Goal: Transaction & Acquisition: Obtain resource

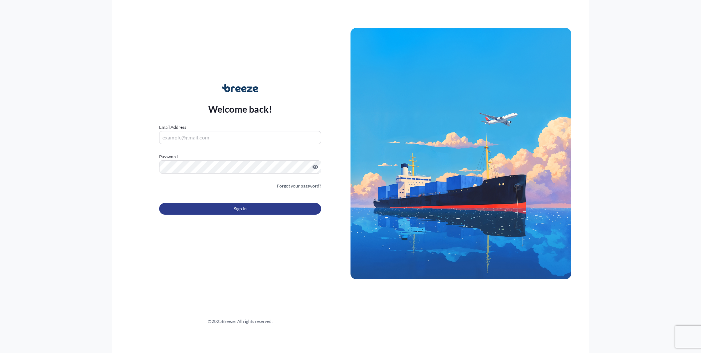
type input "[PERSON_NAME][EMAIL_ADDRESS][PERSON_NAME][DOMAIN_NAME]"
click at [237, 208] on span "Sign In" at bounding box center [240, 208] width 13 height 7
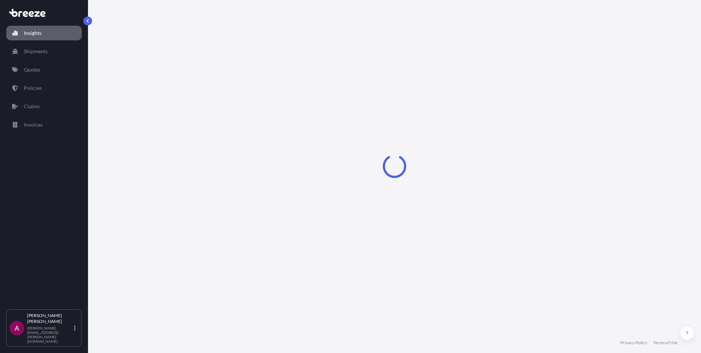
select select "2025"
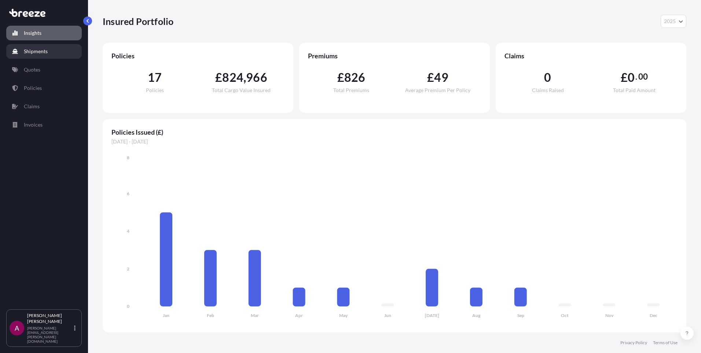
click at [38, 48] on p "Shipments" at bounding box center [36, 51] width 24 height 7
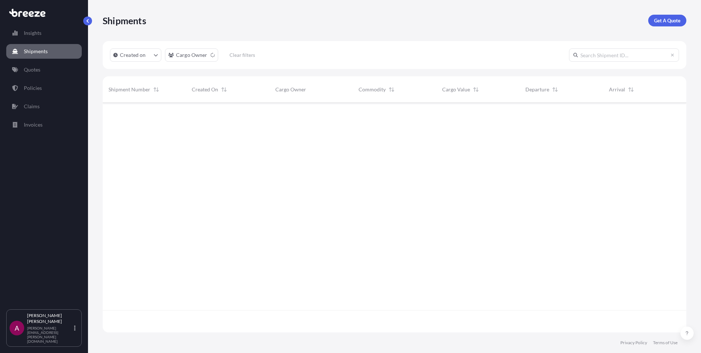
scroll to position [250, 578]
click at [665, 19] on p "Get A Quote" at bounding box center [667, 20] width 26 height 7
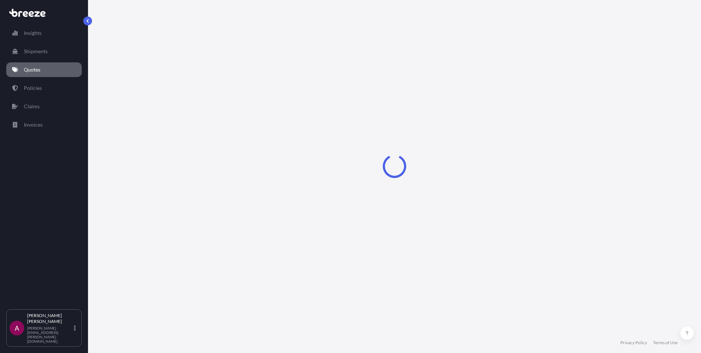
select select "Sea"
select select "1"
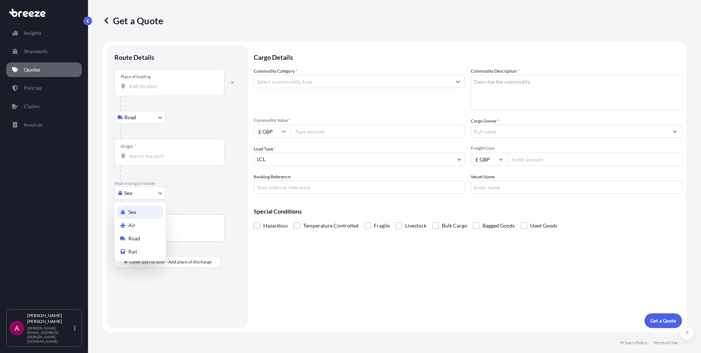
click at [161, 192] on body "Insights Shipments Quotes Policies Claims Invoices A [PERSON_NAME] [PERSON_NAME…" at bounding box center [350, 176] width 701 height 353
click at [146, 222] on div "Air" at bounding box center [139, 224] width 45 height 13
select select "Air"
click at [155, 89] on input "Place of loading" at bounding box center [172, 88] width 87 height 7
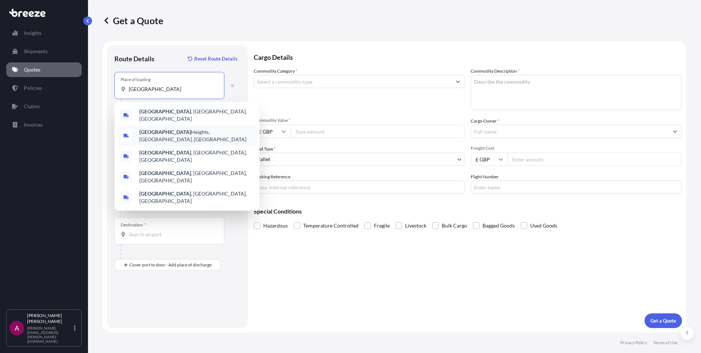
click at [173, 131] on span "[GEOGRAPHIC_DATA], [GEOGRAPHIC_DATA], [GEOGRAPHIC_DATA]" at bounding box center [196, 135] width 114 height 15
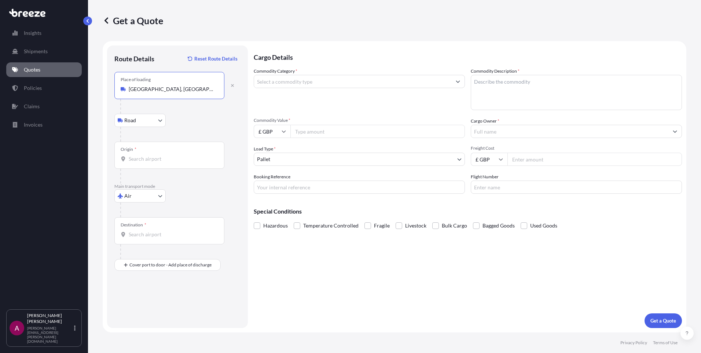
type input "[GEOGRAPHIC_DATA], [GEOGRAPHIC_DATA], [GEOGRAPHIC_DATA]"
click at [154, 160] on input "Origin *" at bounding box center [172, 158] width 87 height 7
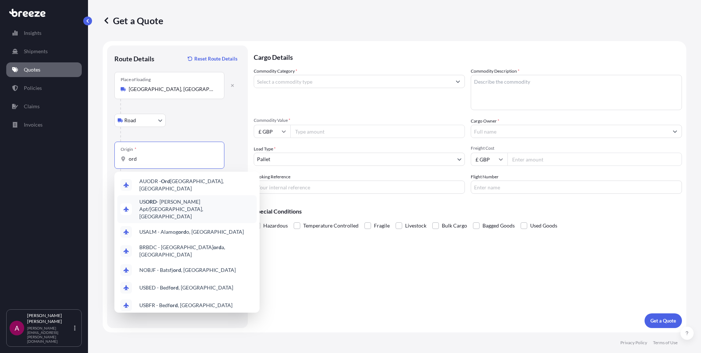
click at [168, 202] on span "US [PERSON_NAME] Apt/[GEOGRAPHIC_DATA], [GEOGRAPHIC_DATA]" at bounding box center [196, 209] width 114 height 22
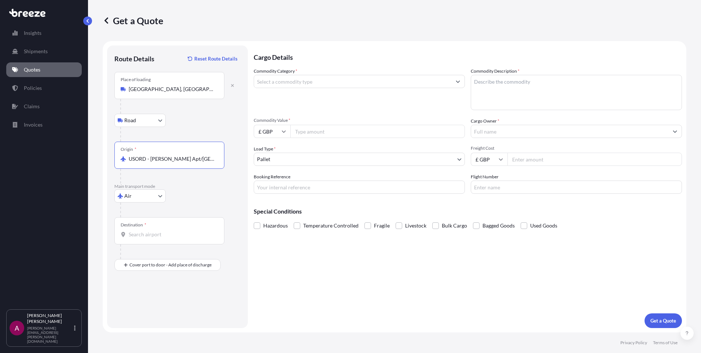
type input "USORD - [PERSON_NAME] Apt/[GEOGRAPHIC_DATA], [GEOGRAPHIC_DATA]"
click at [142, 237] on input "Destination *" at bounding box center [172, 234] width 87 height 7
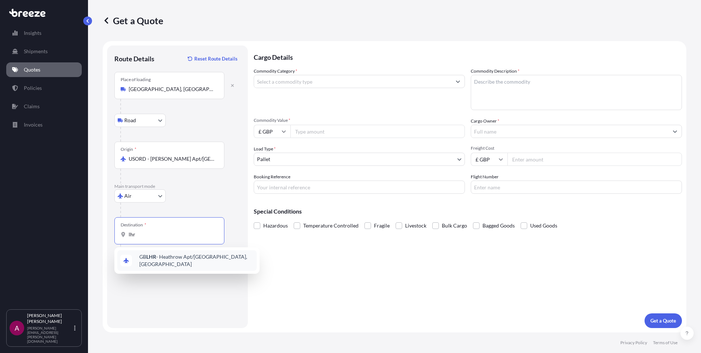
click at [165, 258] on span "GB LHR - Heathrow Apt/[GEOGRAPHIC_DATA], [GEOGRAPHIC_DATA]" at bounding box center [196, 260] width 114 height 15
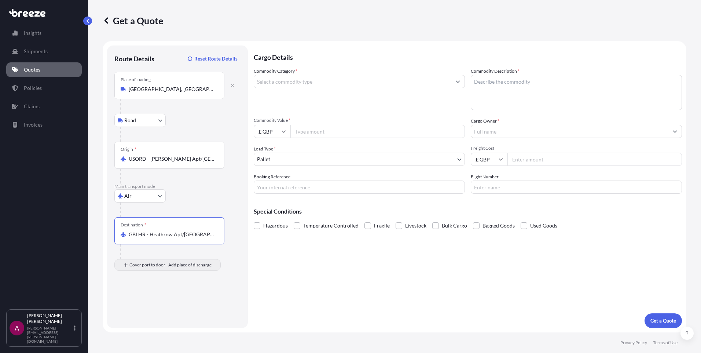
type input "GBLHR - Heathrow Apt/[GEOGRAPHIC_DATA], [GEOGRAPHIC_DATA]"
click at [143, 304] on input "Place of Discharge" at bounding box center [172, 303] width 87 height 7
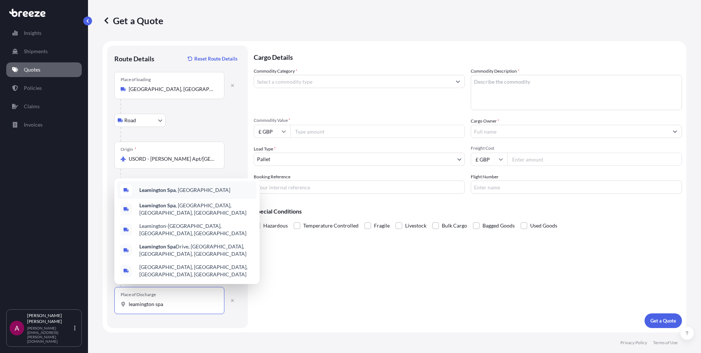
click at [164, 193] on b "Leamington Spa" at bounding box center [157, 190] width 36 height 6
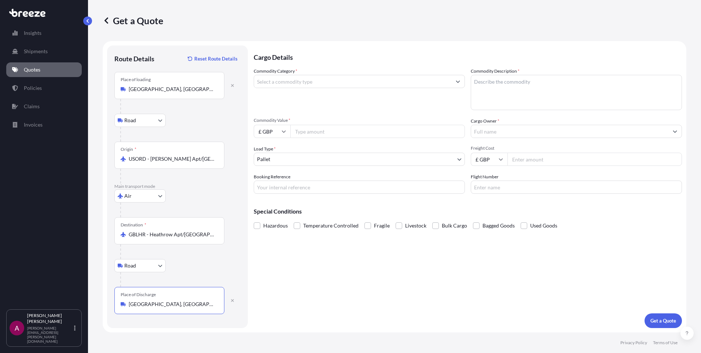
type input "[GEOGRAPHIC_DATA], [GEOGRAPHIC_DATA]"
click at [294, 80] on input "Commodity Category *" at bounding box center [352, 81] width 197 height 13
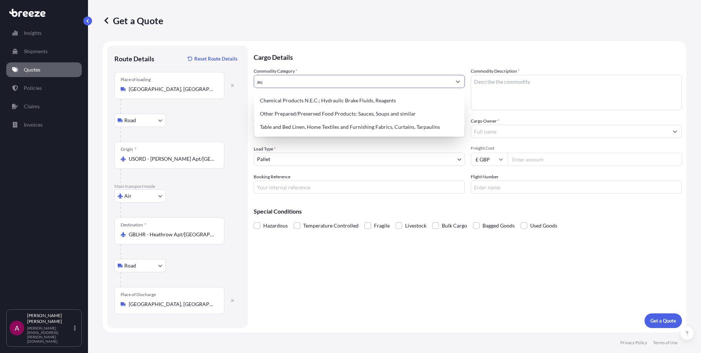
type input "a"
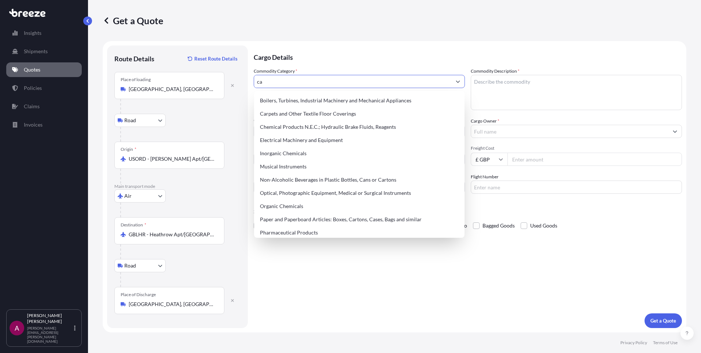
type input "c"
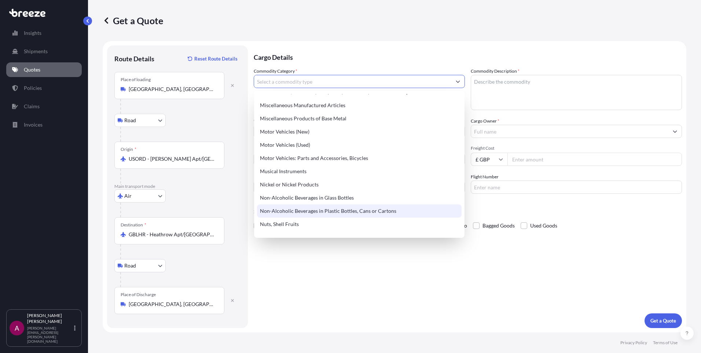
scroll to position [1010, 0]
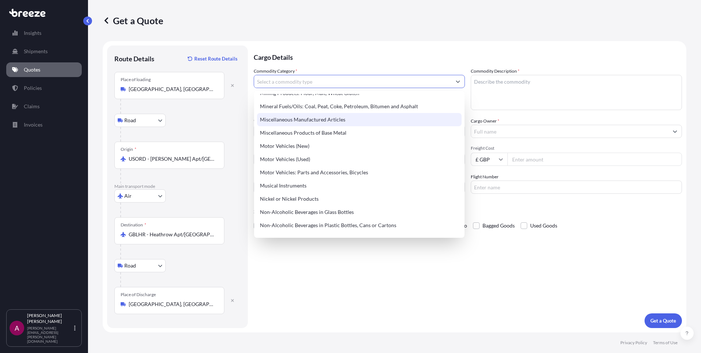
click at [287, 118] on div "Miscellaneous Manufactured Articles" at bounding box center [359, 119] width 205 height 13
type input "Miscellaneous Manufactured Articles"
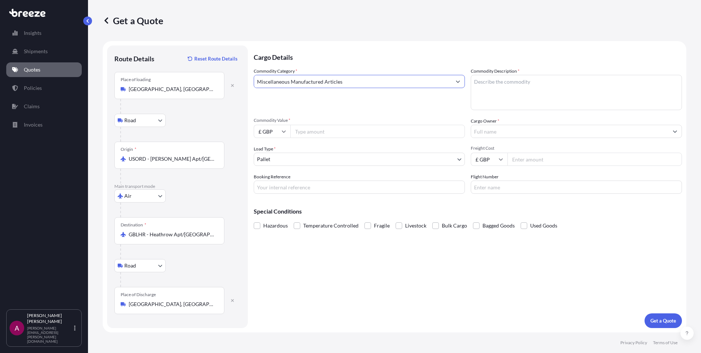
click at [515, 81] on textarea "Commodity Description *" at bounding box center [576, 92] width 211 height 35
type textarea "a"
type textarea "ignition spares"
click at [327, 133] on input "Commodity Value *" at bounding box center [377, 131] width 174 height 13
click at [286, 132] on icon at bounding box center [284, 131] width 4 height 4
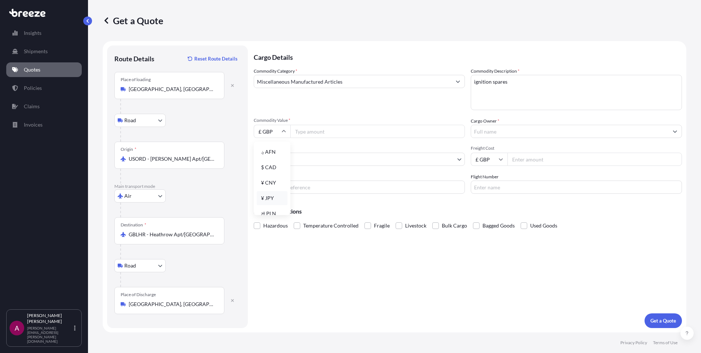
scroll to position [33, 0]
click at [272, 150] on div "$ USD" at bounding box center [272, 149] width 31 height 14
type input "$ USD"
click at [320, 133] on input "Commodity Value *" at bounding box center [377, 131] width 174 height 13
type input "46734.24"
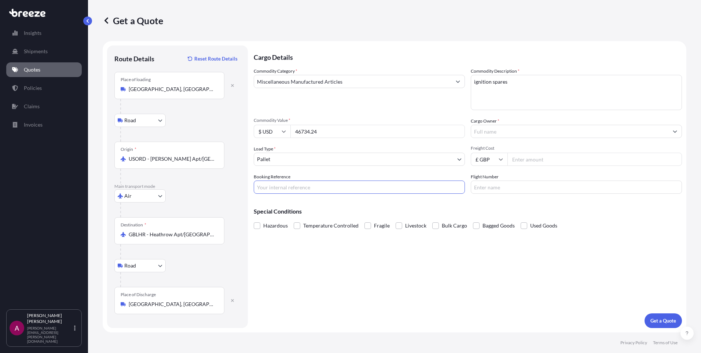
click at [281, 187] on input "Booking Reference" at bounding box center [359, 186] width 211 height 13
type input "w"
type input "W171798"
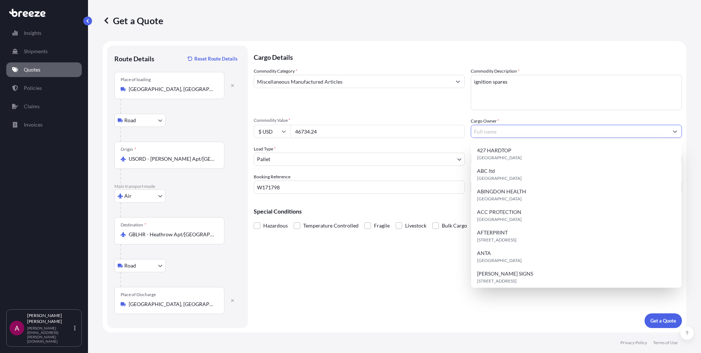
click at [512, 132] on input "Cargo Owner *" at bounding box center [569, 131] width 197 height 13
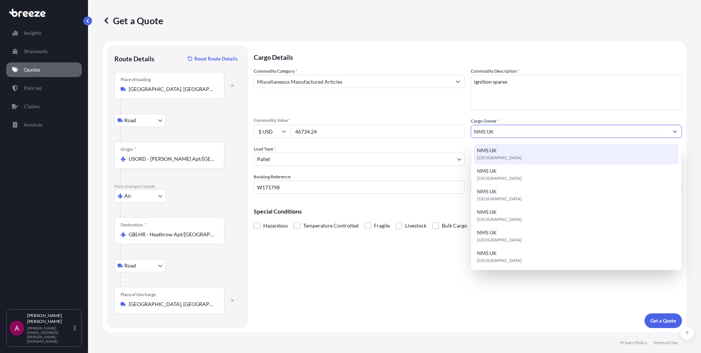
click at [494, 150] on span "NMS UK" at bounding box center [487, 150] width 20 height 7
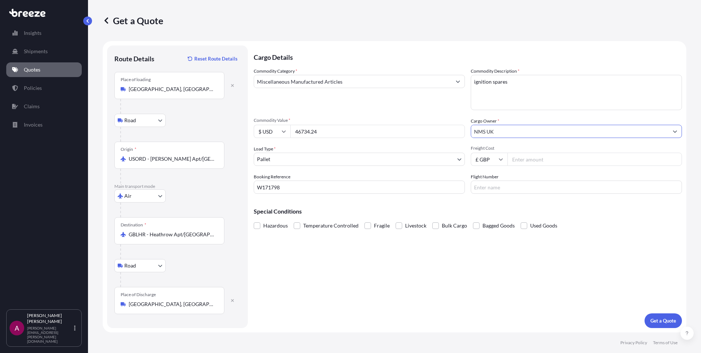
type input "NMS UK"
click at [541, 159] on input "Freight Cost" at bounding box center [594, 158] width 174 height 13
type input "750.69"
click at [494, 188] on input "Flight Number" at bounding box center [576, 186] width 211 height 13
type input "b"
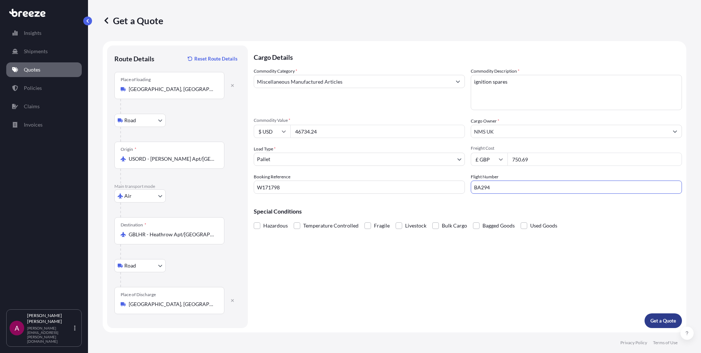
type input "BA294"
click at [662, 322] on p "Get a Quote" at bounding box center [663, 320] width 26 height 7
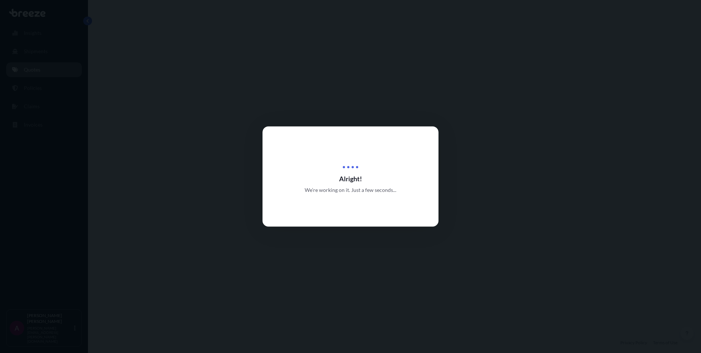
select select "Road"
select select "Air"
select select "Road"
select select "1"
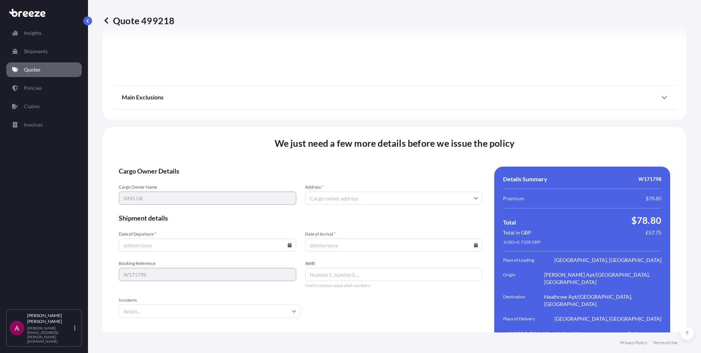
scroll to position [957, 0]
click at [229, 236] on input "Date of Departure *" at bounding box center [207, 242] width 177 height 13
click at [289, 241] on icon at bounding box center [290, 243] width 4 height 4
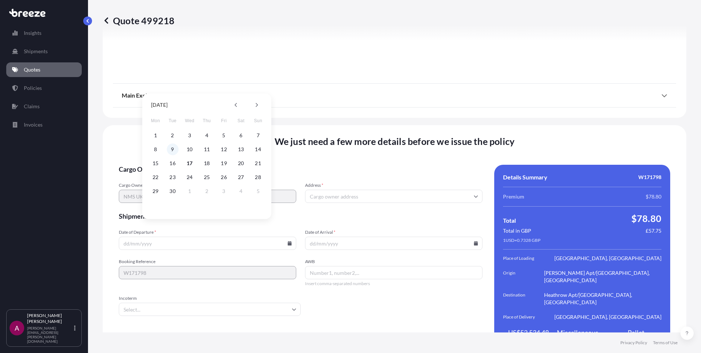
click at [171, 148] on button "9" at bounding box center [173, 149] width 12 height 12
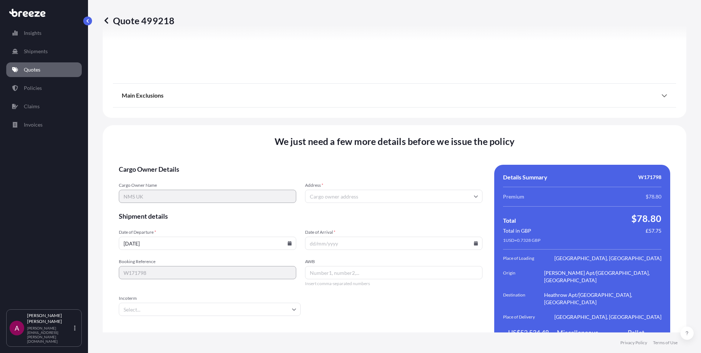
type input "[DATE]"
click at [292, 307] on icon at bounding box center [294, 309] width 4 height 4
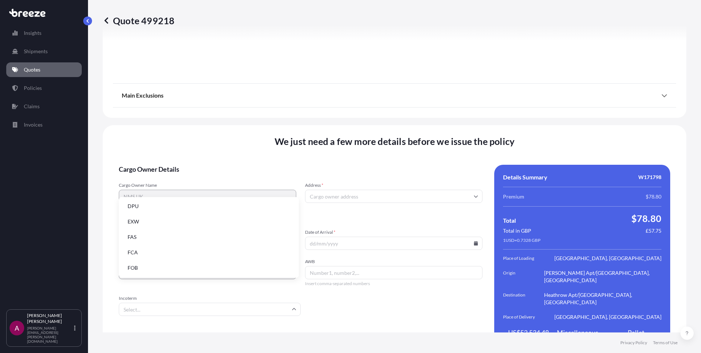
click at [153, 253] on li "FCA" at bounding box center [209, 252] width 174 height 14
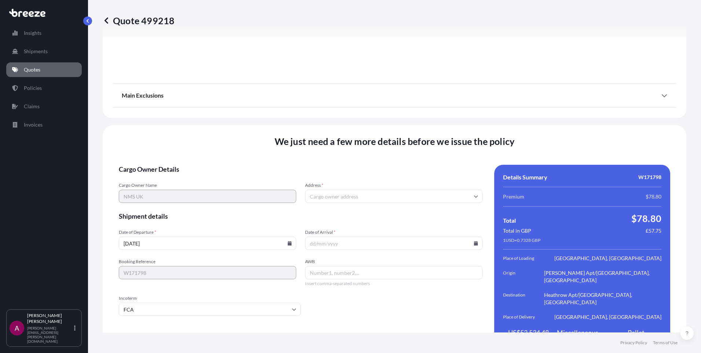
click at [474, 195] on icon at bounding box center [476, 196] width 4 height 2
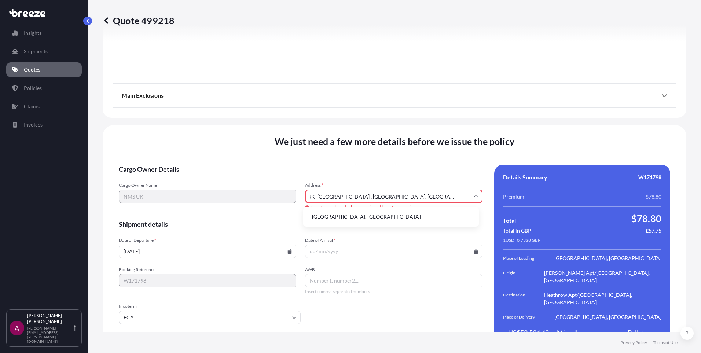
scroll to position [0, 16]
click at [384, 216] on li "[GEOGRAPHIC_DATA], [GEOGRAPHIC_DATA]" at bounding box center [391, 217] width 170 height 14
type input "[STREET_ADDRESS]"
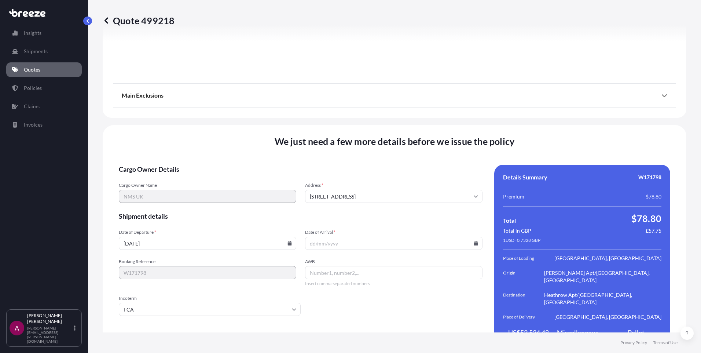
click at [288, 241] on icon at bounding box center [290, 243] width 4 height 4
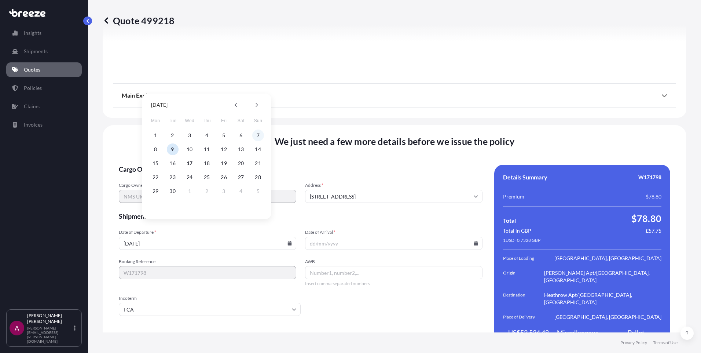
click at [261, 133] on button "7" at bounding box center [258, 135] width 12 height 12
type input "[DATE]"
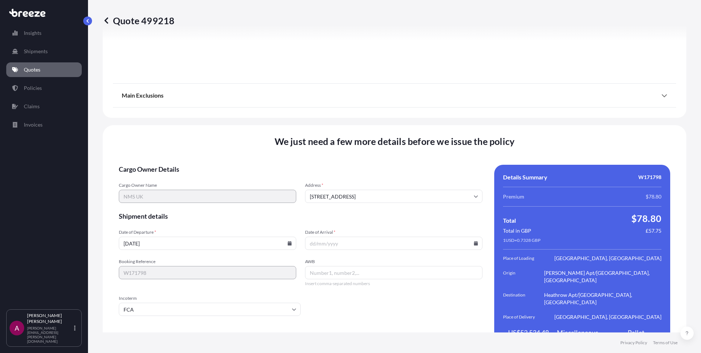
click at [380, 236] on input "Date of Arrival *" at bounding box center [393, 242] width 177 height 13
click at [474, 241] on icon at bounding box center [476, 243] width 4 height 4
click at [338, 147] on button "8" at bounding box center [340, 149] width 12 height 12
type input "[DATE]"
click at [328, 266] on input "AWB" at bounding box center [393, 272] width 177 height 13
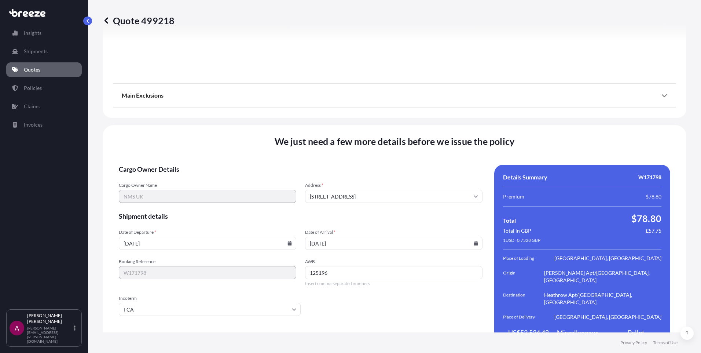
click at [347, 266] on input "125196" at bounding box center [393, 272] width 177 height 13
click at [325, 266] on input "1251964942" at bounding box center [393, 272] width 177 height 13
type input "12519694942"
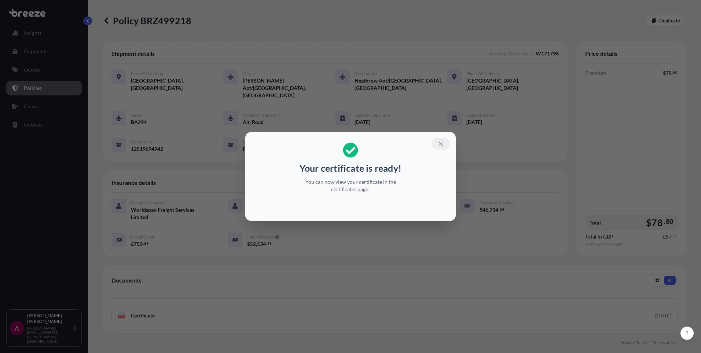
click at [442, 141] on icon "button" at bounding box center [440, 143] width 7 height 7
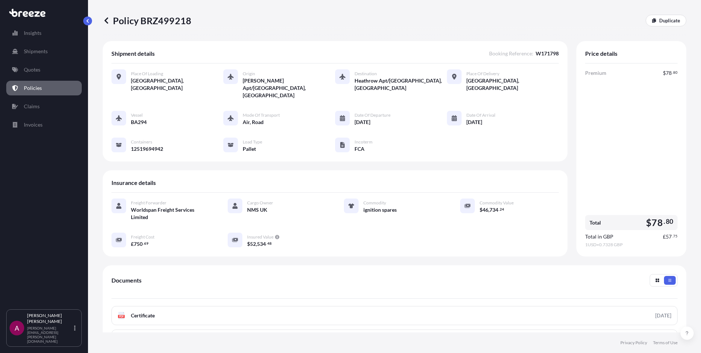
scroll to position [73, 0]
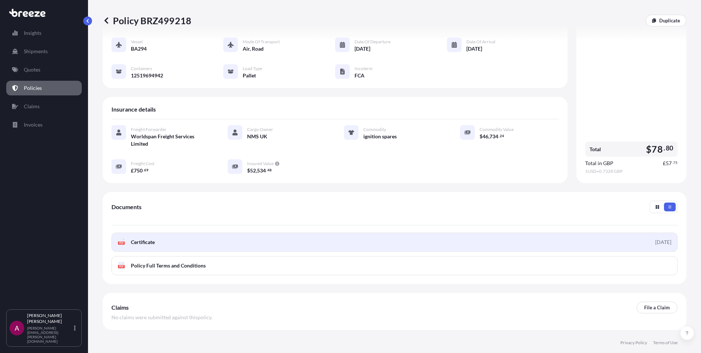
click at [153, 238] on span "Certificate" at bounding box center [143, 241] width 24 height 7
